Goal: Navigation & Orientation: Understand site structure

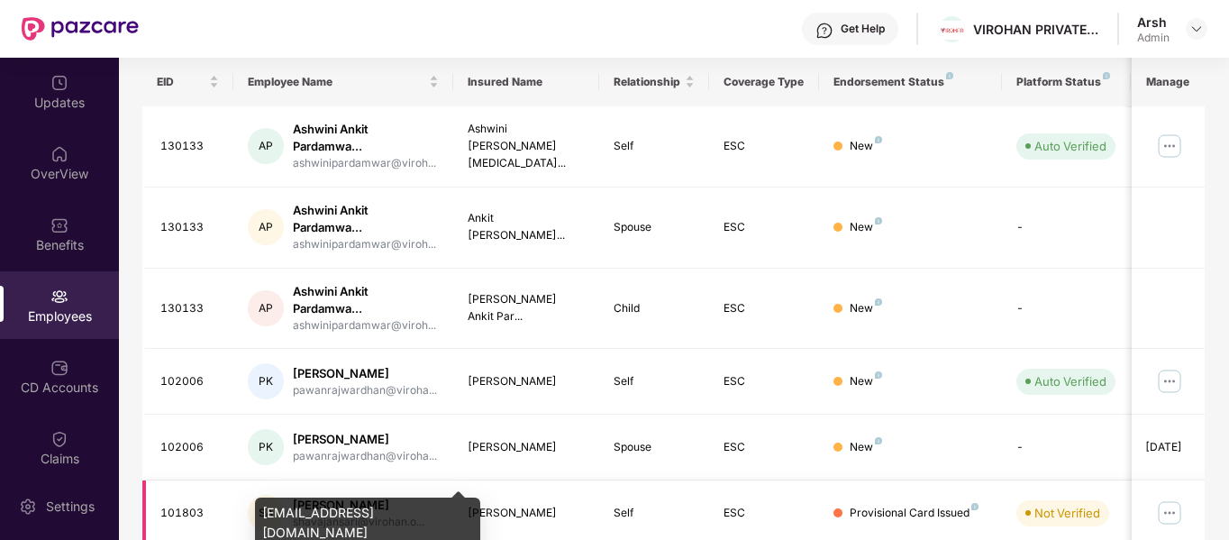
scroll to position [277, 0]
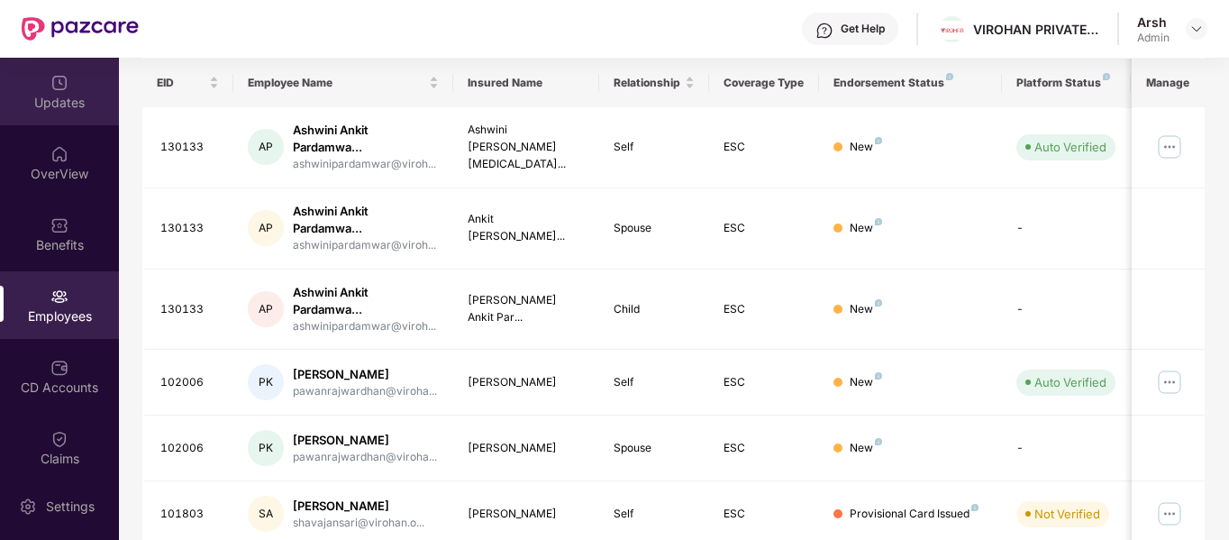
click at [59, 108] on div "Updates" at bounding box center [59, 103] width 119 height 18
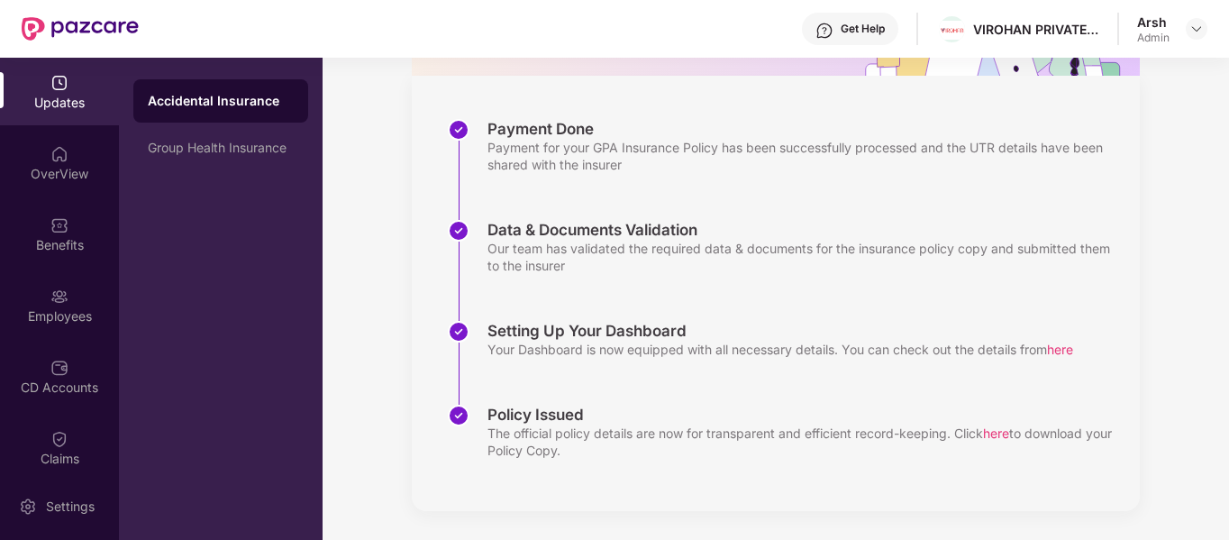
scroll to position [231, 0]
click at [42, 171] on div "OverView" at bounding box center [59, 174] width 119 height 18
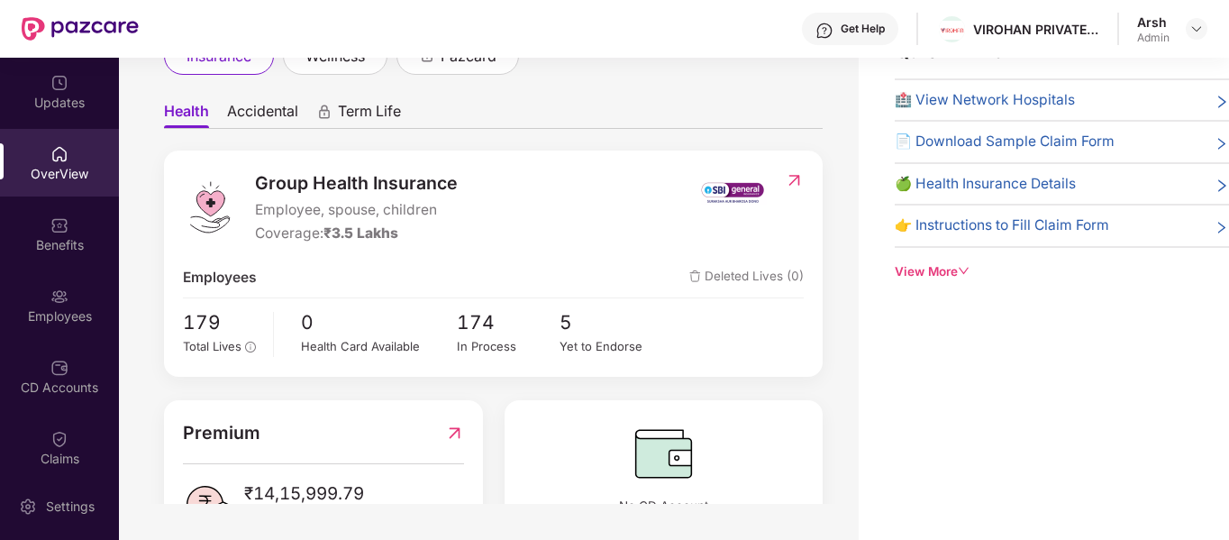
scroll to position [0, 0]
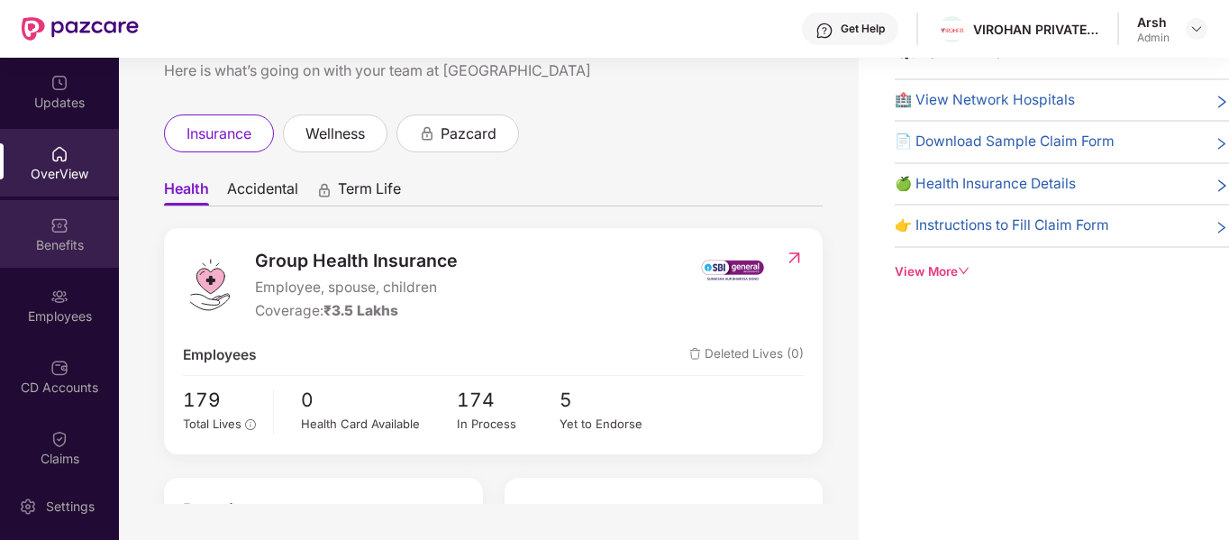
click at [56, 245] on div "Benefits" at bounding box center [59, 245] width 119 height 18
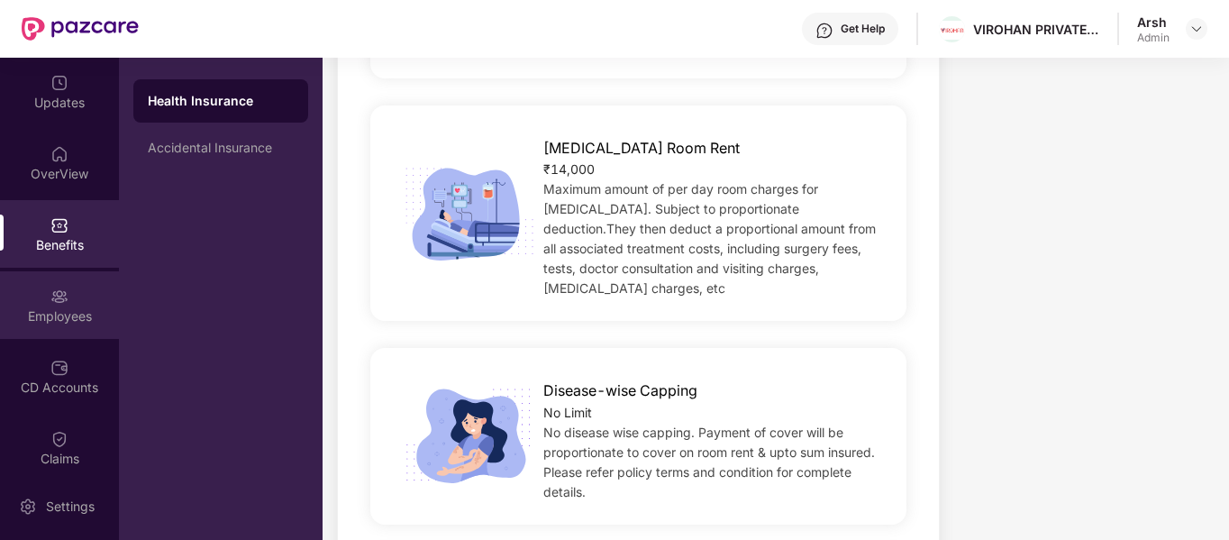
scroll to position [745, 0]
click at [67, 300] on div "Employees" at bounding box center [59, 305] width 119 height 68
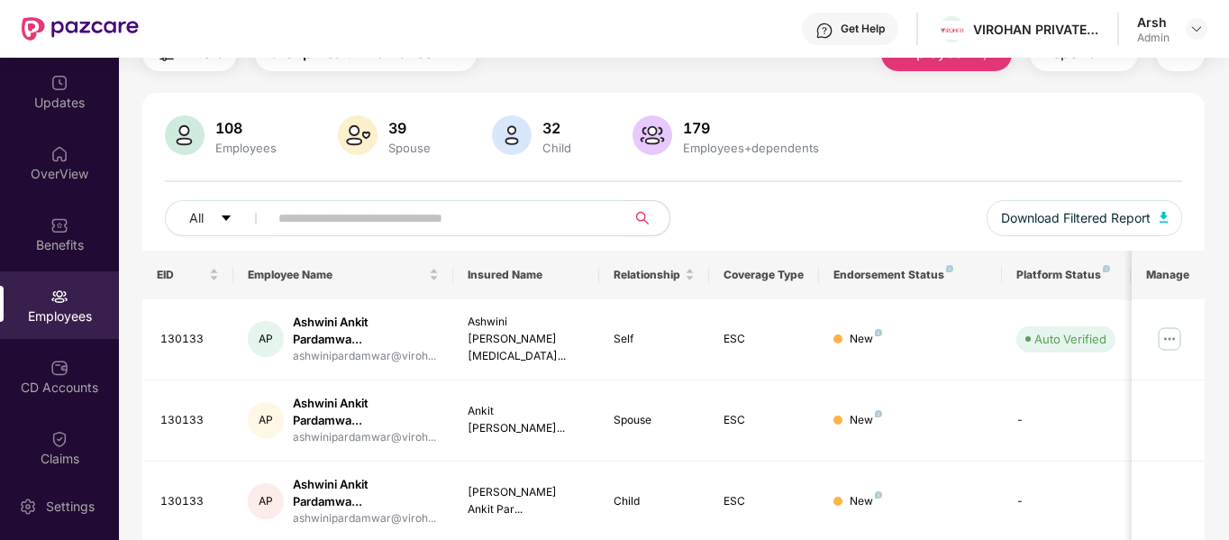
scroll to position [0, 0]
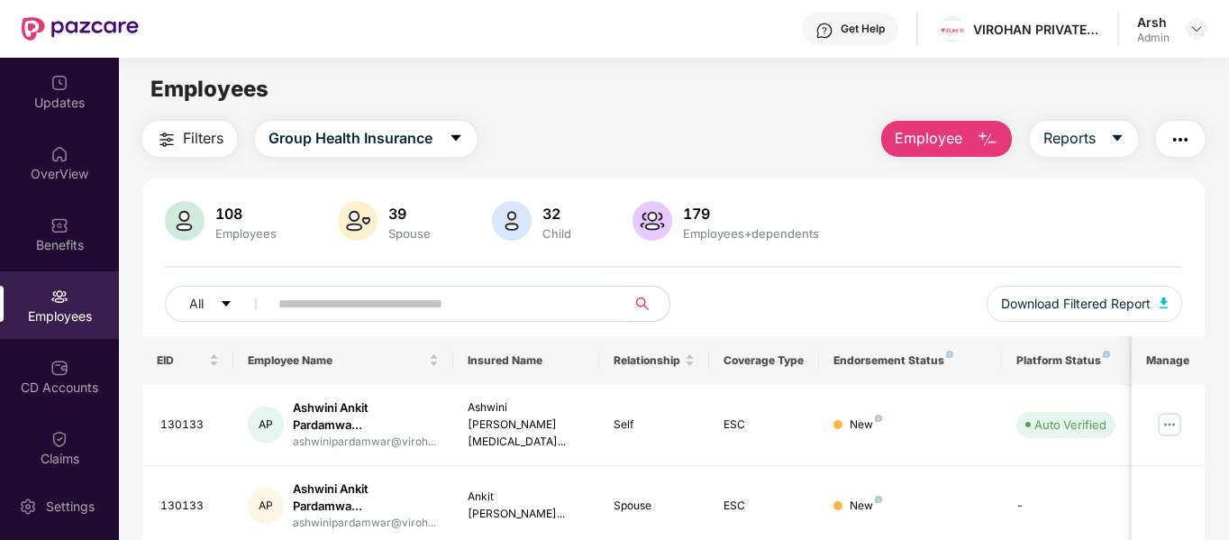
click at [939, 134] on span "Employee" at bounding box center [929, 138] width 68 height 23
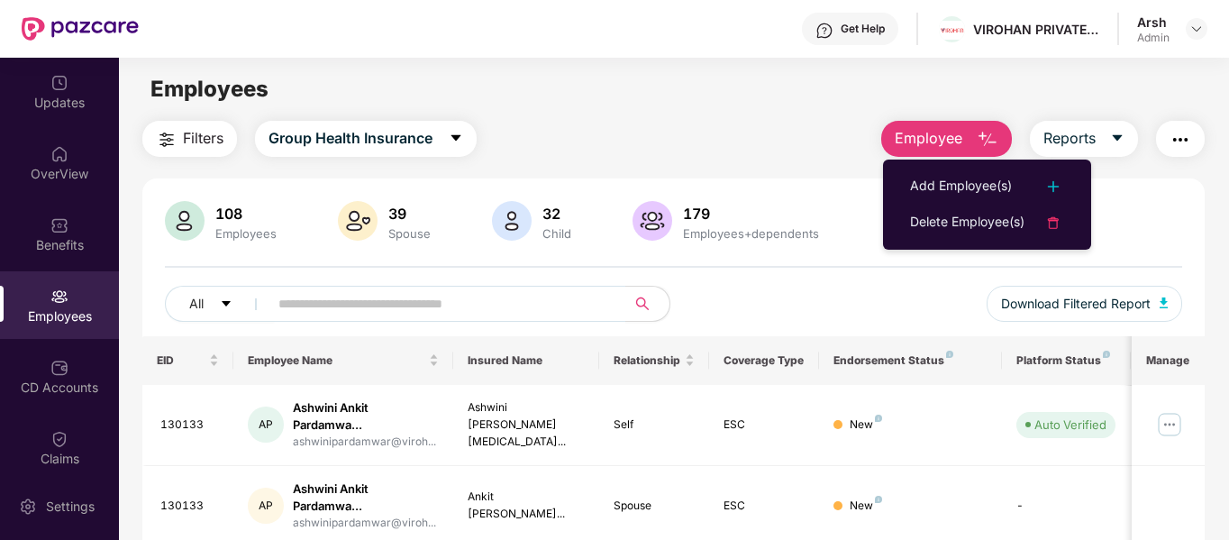
click at [783, 126] on div "Filters Group Health Insurance Employee Reports" at bounding box center [673, 139] width 1063 height 36
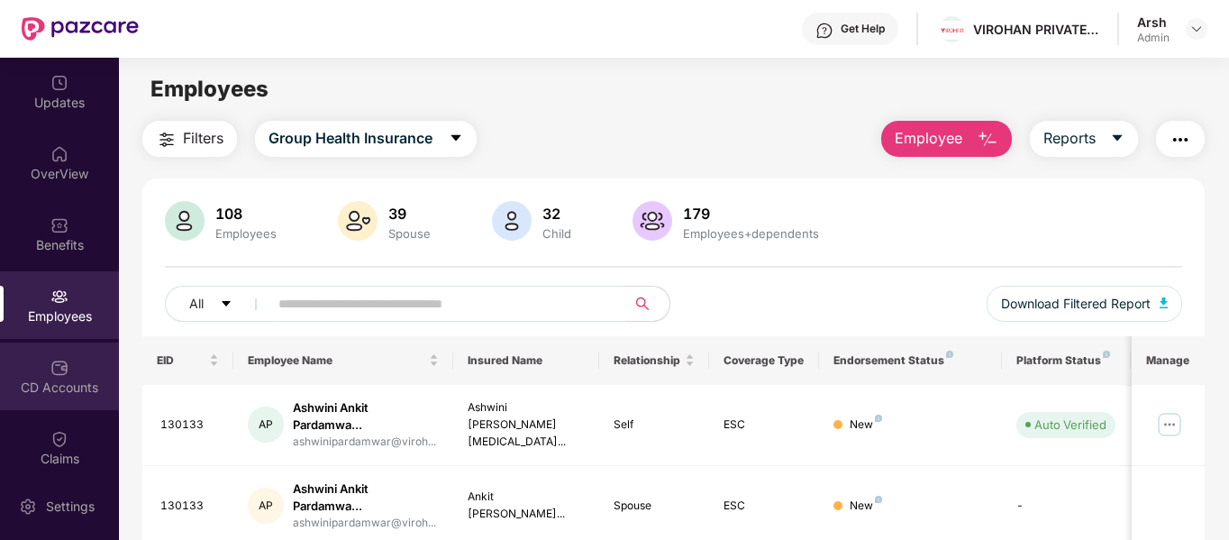
click at [67, 367] on div "CD Accounts" at bounding box center [59, 376] width 119 height 68
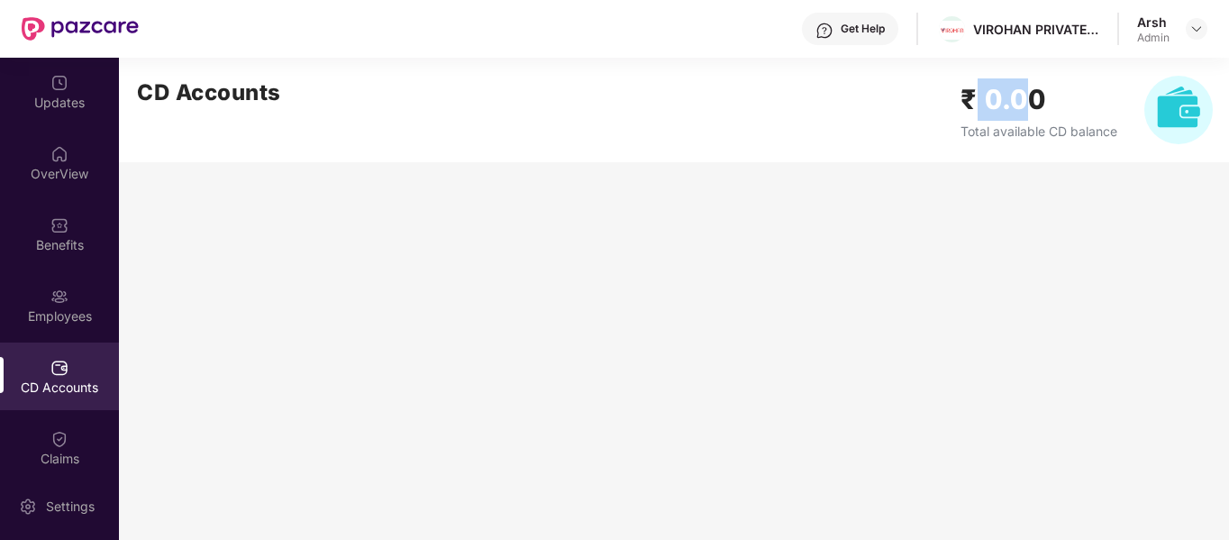
drag, startPoint x: 1029, startPoint y: 93, endPoint x: 977, endPoint y: 93, distance: 52.3
click at [977, 93] on h2 "₹ 0.00" at bounding box center [1038, 99] width 157 height 42
drag, startPoint x: 1045, startPoint y: 104, endPoint x: 988, endPoint y: 119, distance: 58.8
click at [988, 119] on h2 "₹ 0.00" at bounding box center [1038, 99] width 157 height 42
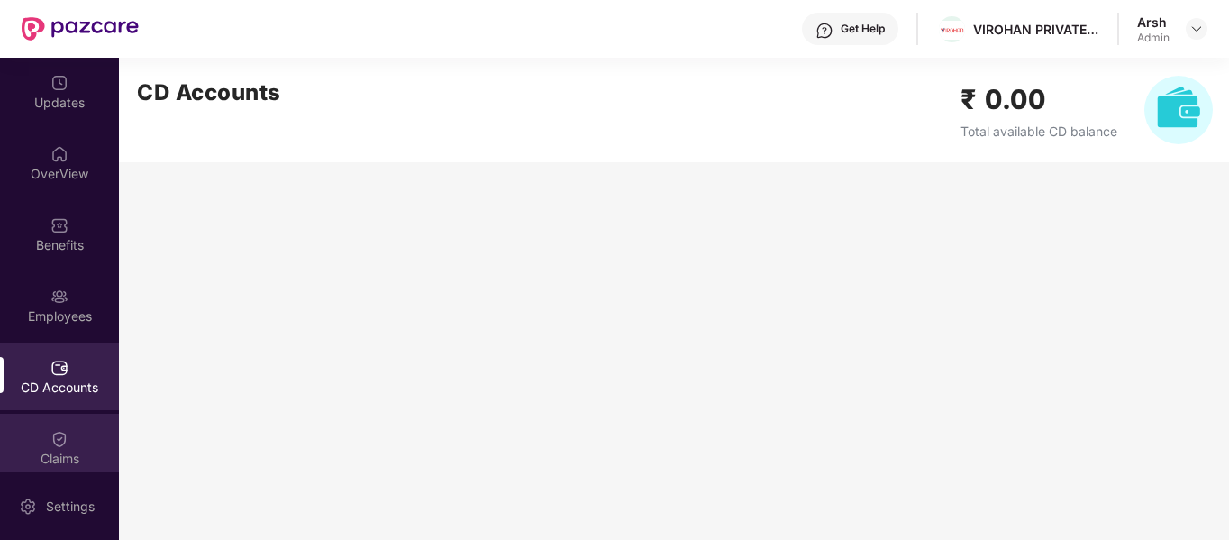
click at [60, 450] on div "Claims" at bounding box center [59, 459] width 119 height 18
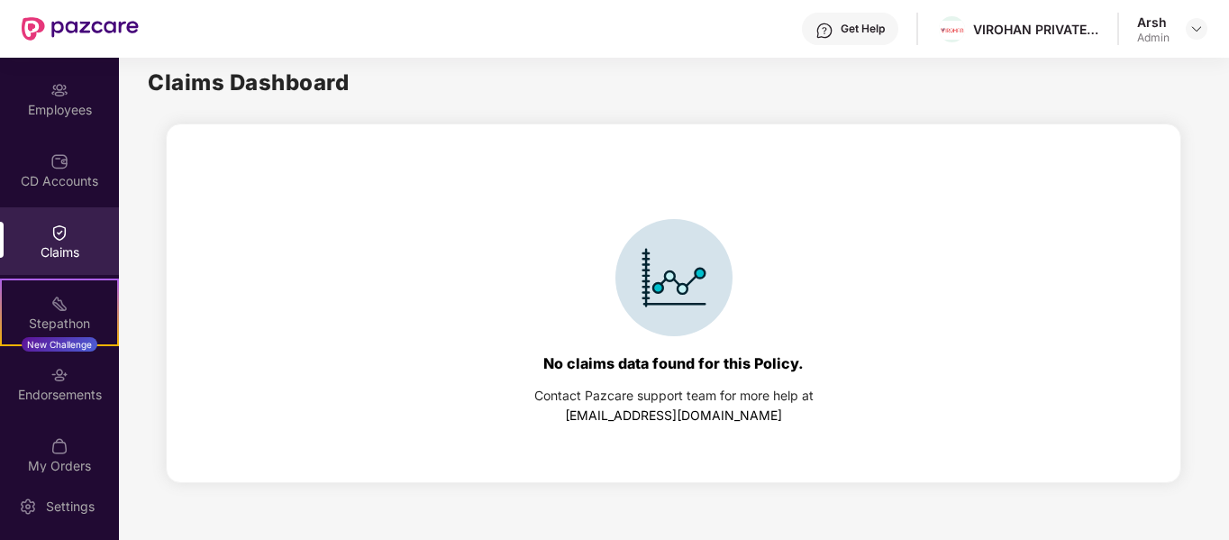
scroll to position [209, 0]
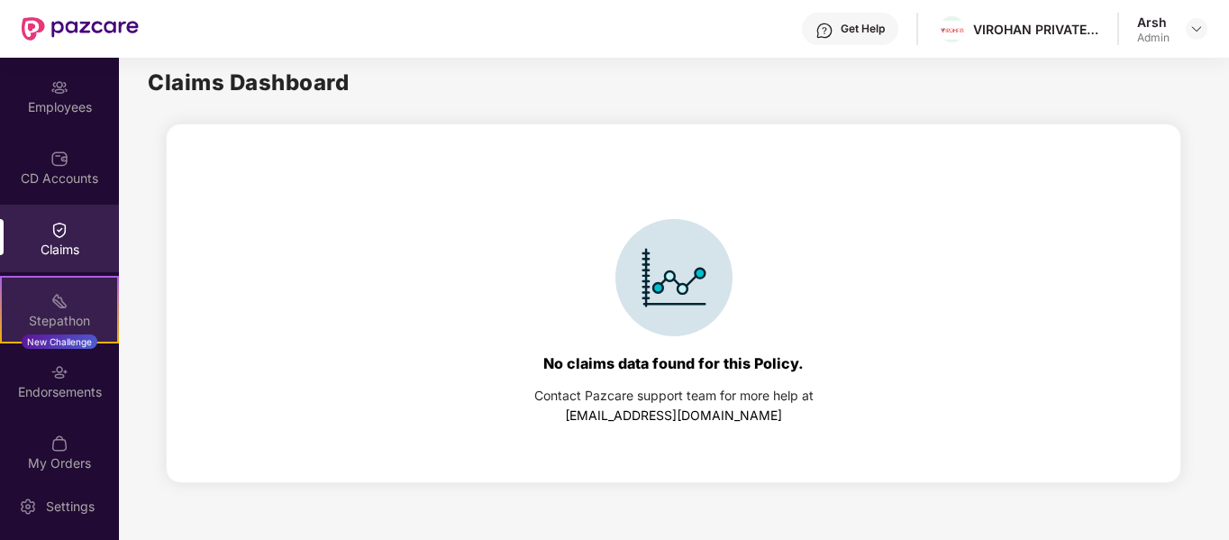
click at [58, 300] on img at bounding box center [59, 301] width 18 height 18
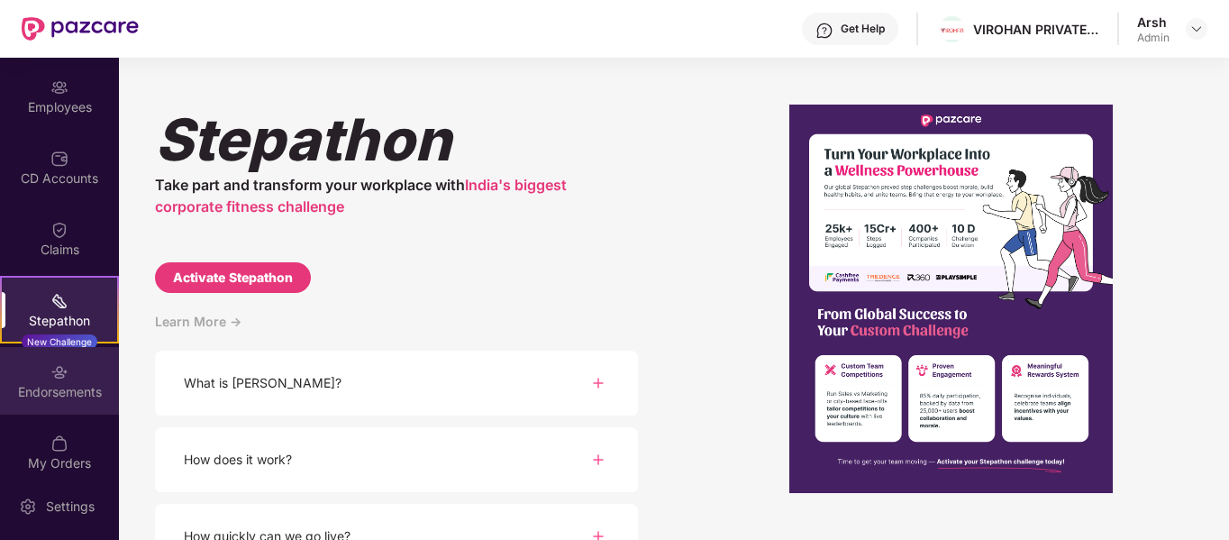
click at [45, 379] on div "Endorsements" at bounding box center [59, 381] width 119 height 68
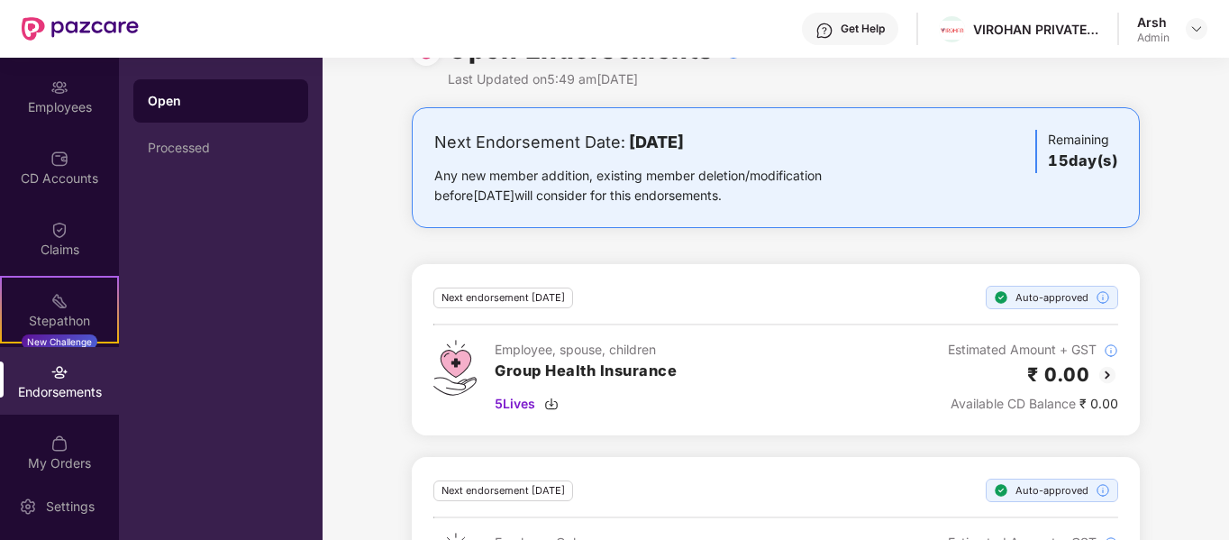
scroll to position [0, 0]
